Goal: Transaction & Acquisition: Book appointment/travel/reservation

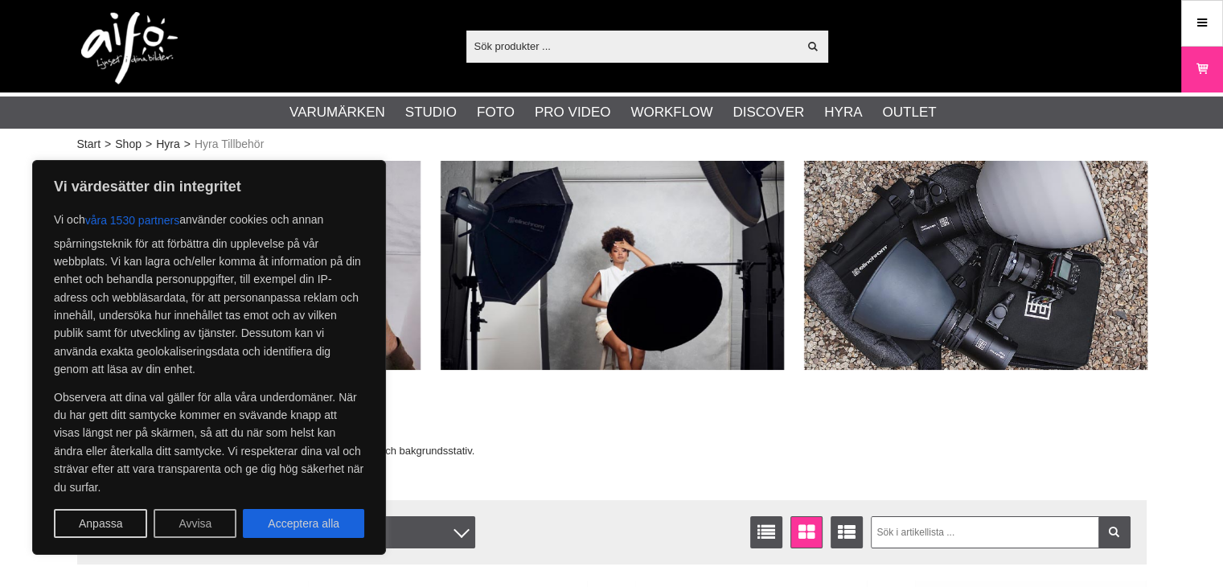
click at [209, 519] on button "Avvisa" at bounding box center [195, 523] width 83 height 29
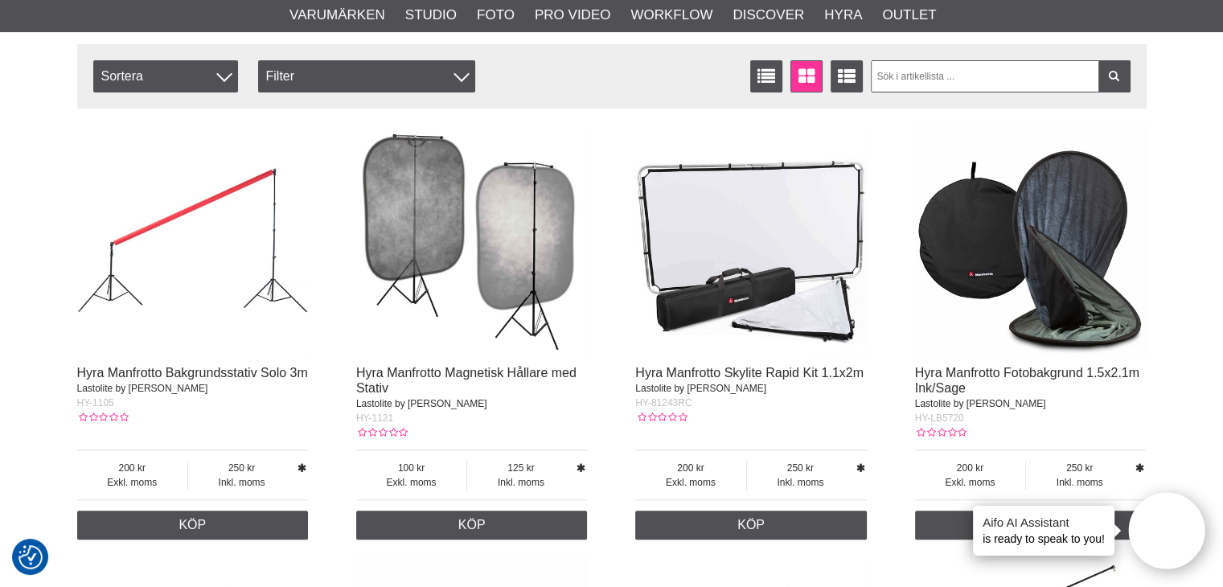
scroll to position [457, 0]
click at [169, 239] on img at bounding box center [193, 240] width 232 height 232
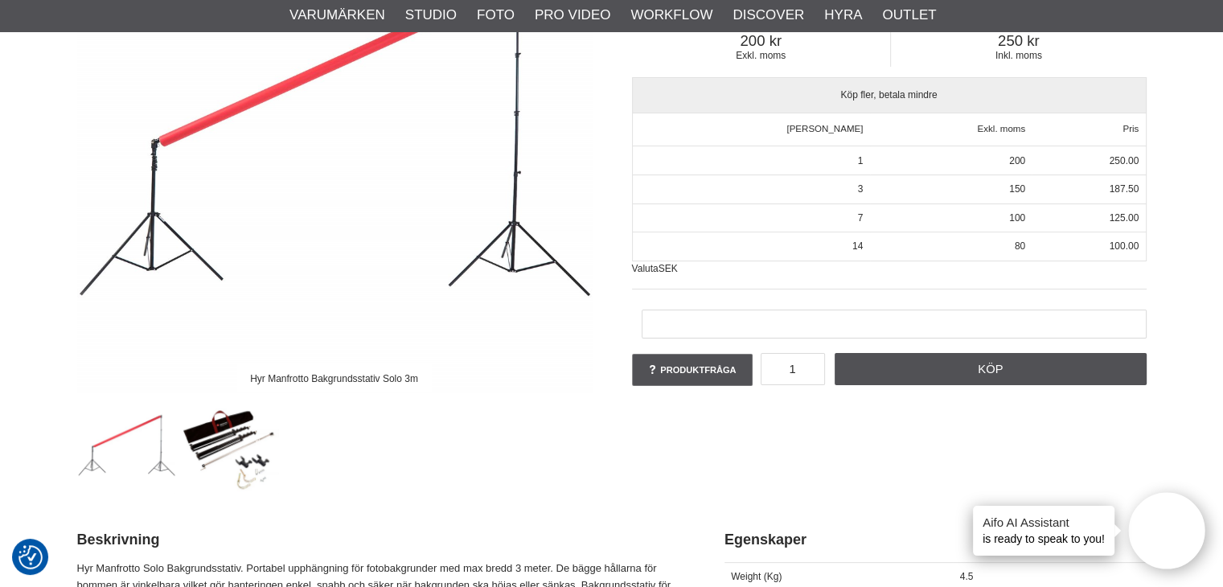
scroll to position [320, 0]
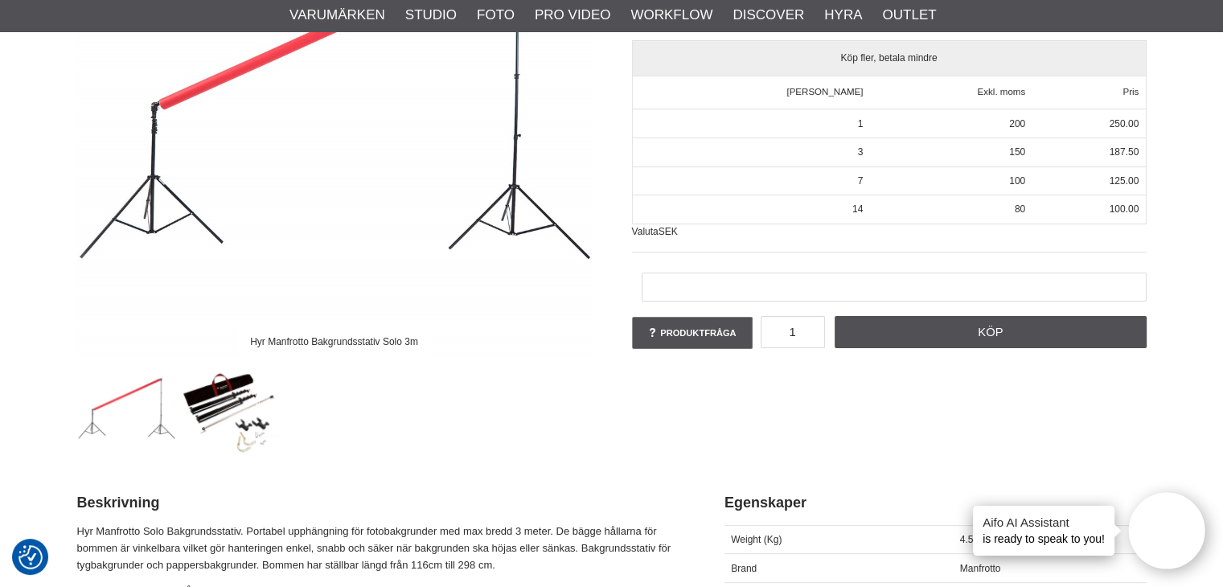
click at [199, 413] on img at bounding box center [230, 407] width 97 height 97
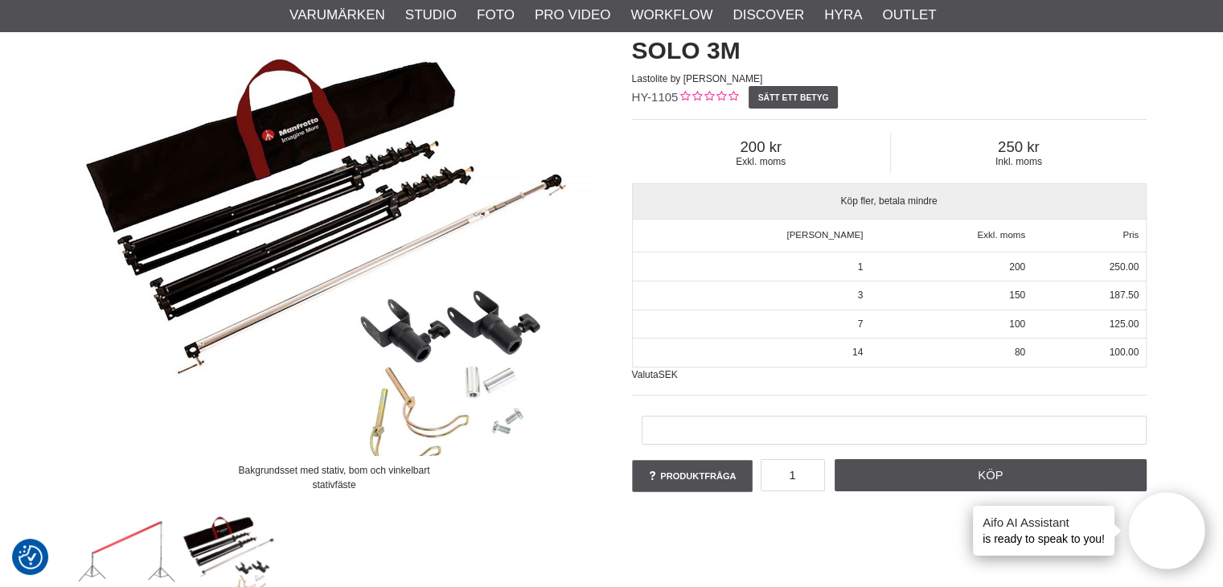
scroll to position [176, 0]
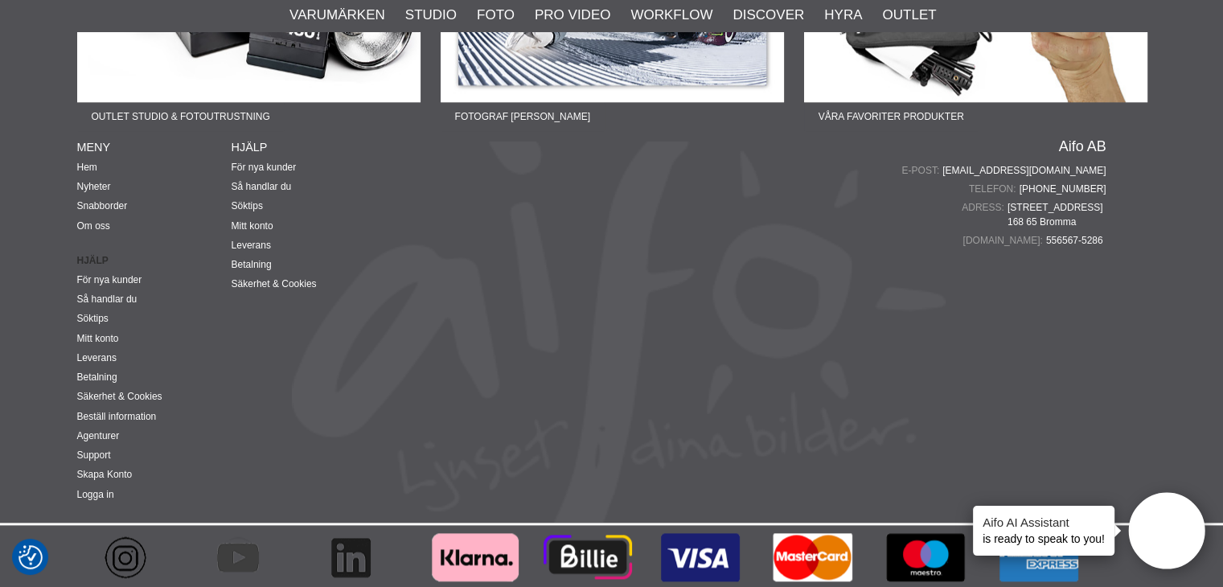
scroll to position [1833, 0]
